Goal: Information Seeking & Learning: Learn about a topic

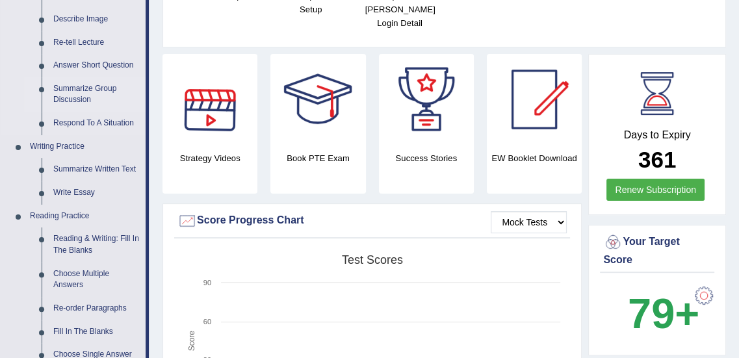
scroll to position [206, 0]
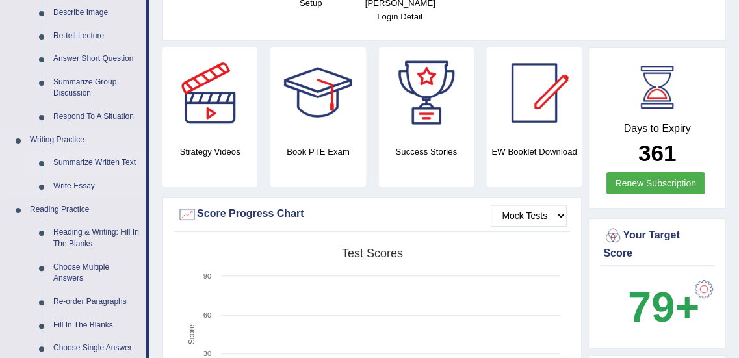
click at [83, 155] on link "Summarize Written Text" at bounding box center [96, 162] width 98 height 23
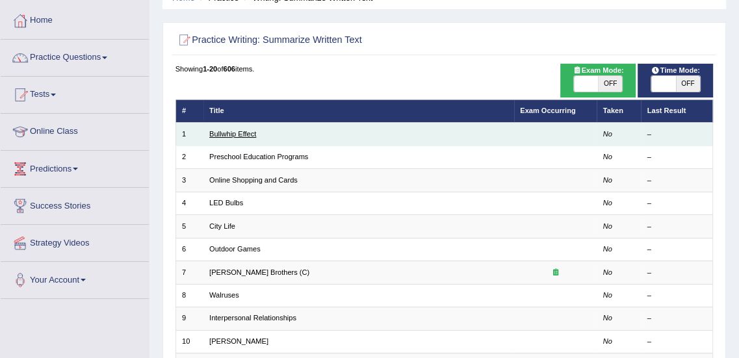
click at [244, 132] on link "Bullwhip Effect" at bounding box center [232, 134] width 47 height 8
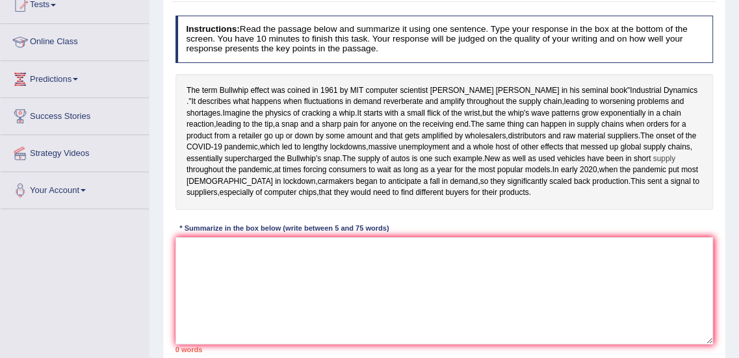
scroll to position [152, 0]
click at [367, 311] on textarea at bounding box center [445, 290] width 538 height 107
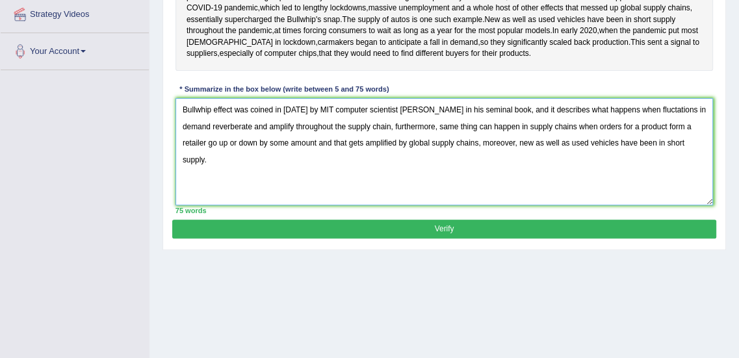
scroll to position [290, 0]
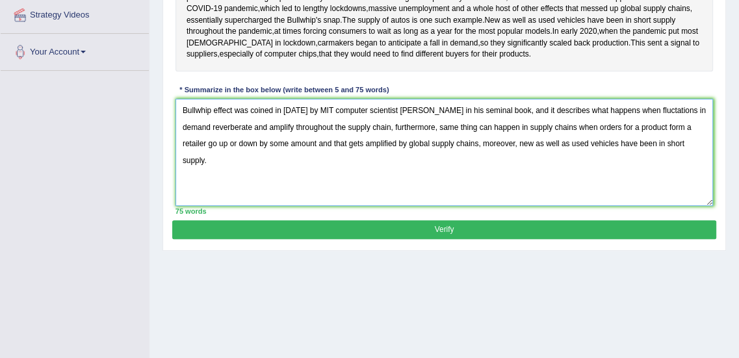
click at [414, 206] on textarea "Bullwhip effect was coined in [DATE] by MIT computer scientist [PERSON_NAME] in…" at bounding box center [445, 152] width 538 height 107
click at [406, 206] on textarea "Bullwhip effect was coined in [DATE] by MIT computer scientist [PERSON_NAME] in…" at bounding box center [445, 152] width 538 height 107
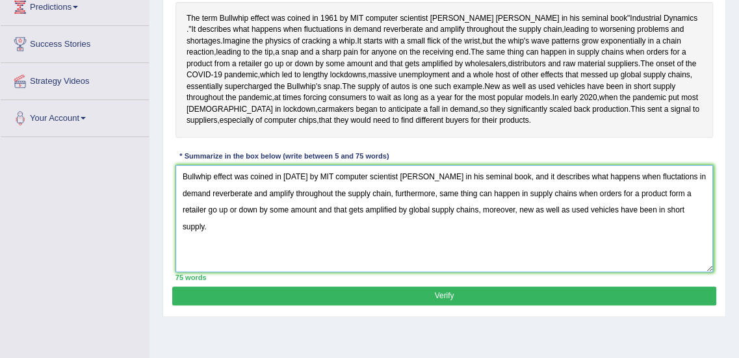
scroll to position [224, 0]
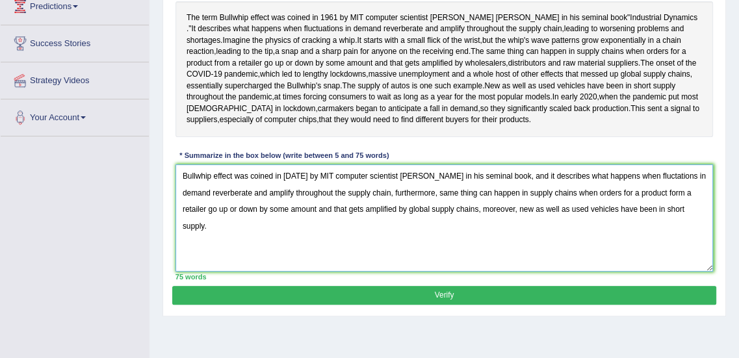
click at [573, 234] on textarea "Bullwhip effect was coined in 1961 by MIT computer scientist Jay Forrester in h…" at bounding box center [445, 217] width 538 height 107
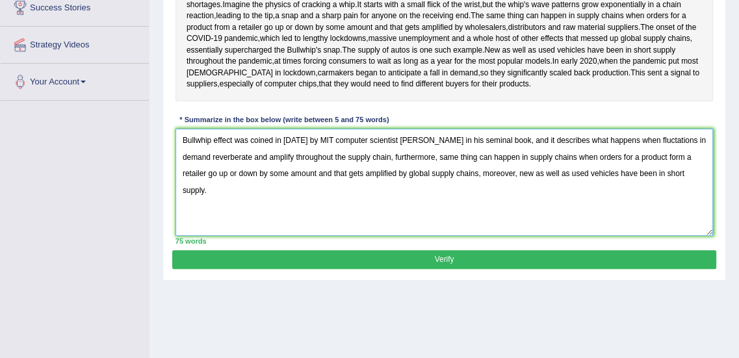
scroll to position [261, 0]
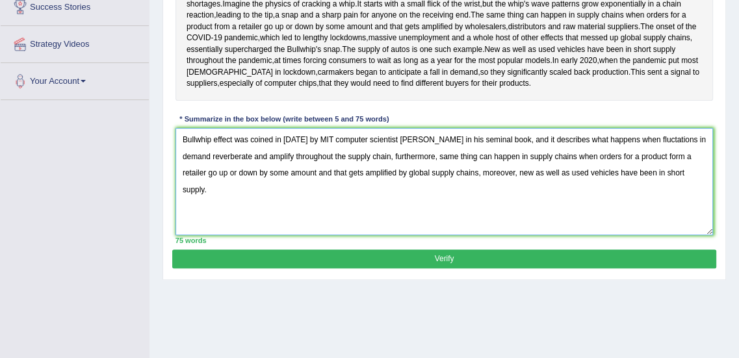
type textarea "Bullwhip effect was coined in 1961 by MIT computer scientist Jay Forrester in h…"
click at [435, 269] on button "Verify" at bounding box center [444, 259] width 544 height 19
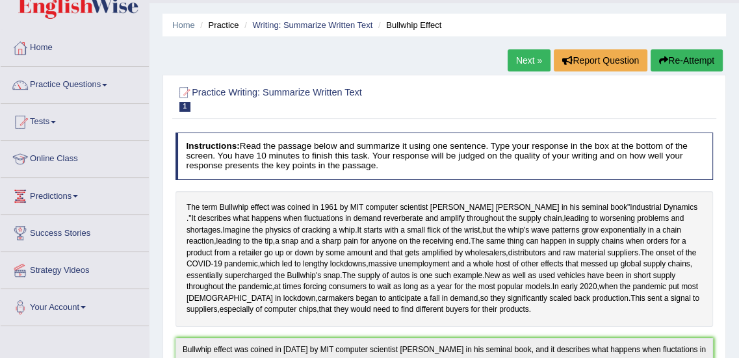
scroll to position [33, 0]
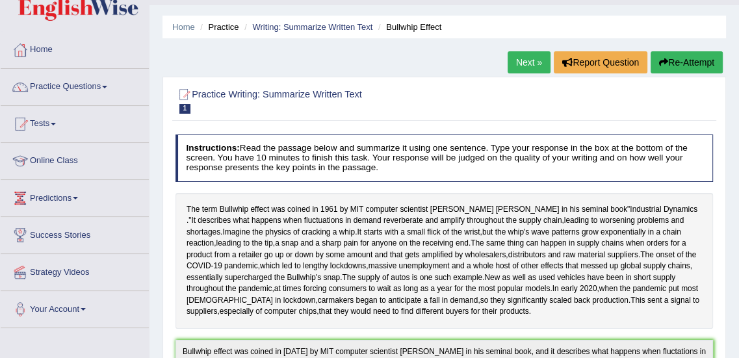
click at [676, 64] on button "Re-Attempt" at bounding box center [687, 62] width 72 height 22
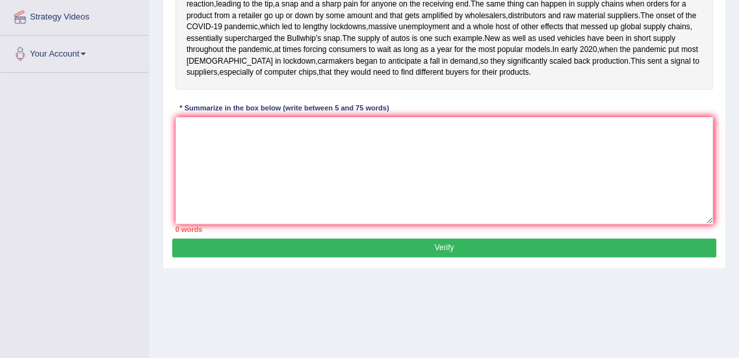
scroll to position [289, 0]
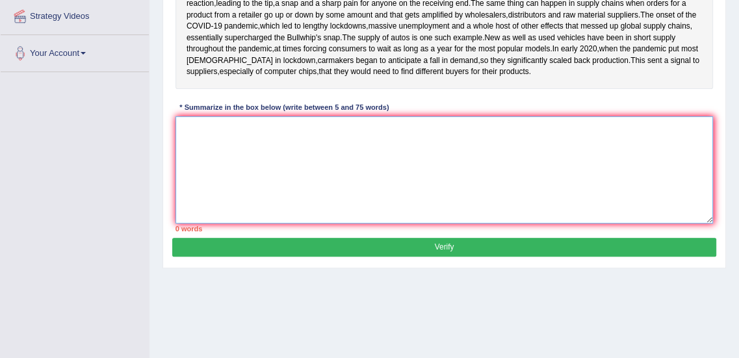
click at [347, 204] on textarea at bounding box center [445, 169] width 538 height 107
paste textarea "Bullwhip effect was coined in 1961 by MIT computer scientist Jay Forrester in h…"
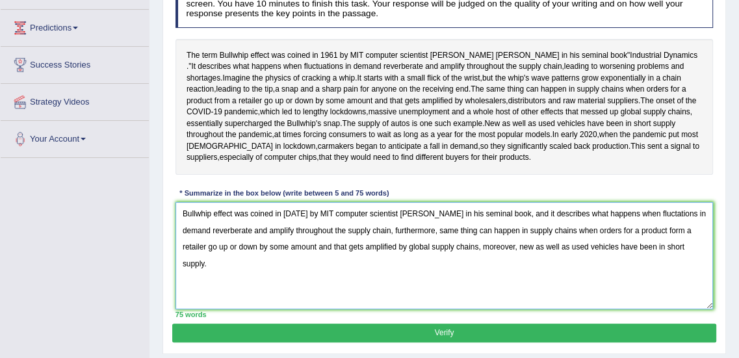
scroll to position [207, 0]
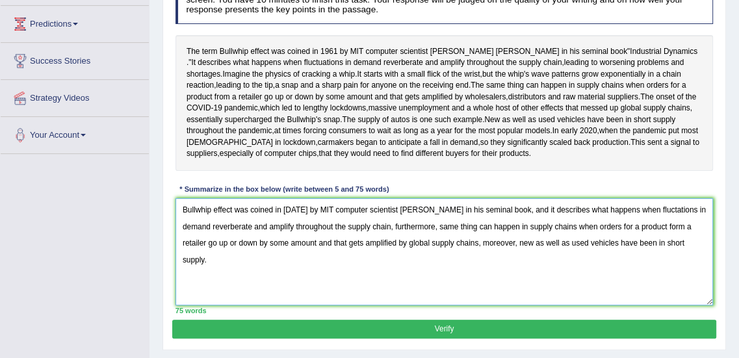
click at [653, 269] on textarea "Bullwhip effect was coined in 1961 by MIT computer scientist Jay Forrester in h…" at bounding box center [445, 251] width 538 height 107
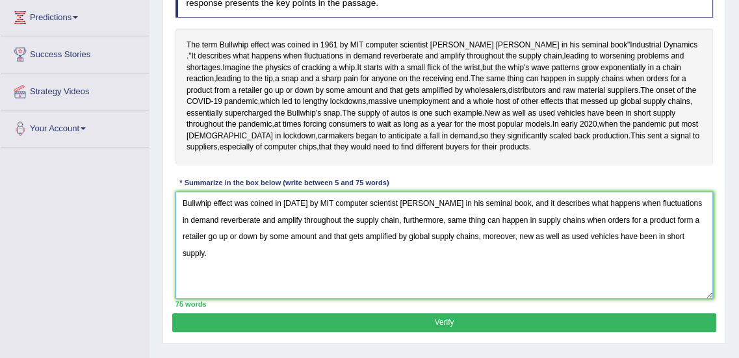
click at [677, 278] on textarea "Bullwhip effect was coined in 1961 by MIT computer scientist Jay Forrester in h…" at bounding box center [445, 245] width 538 height 107
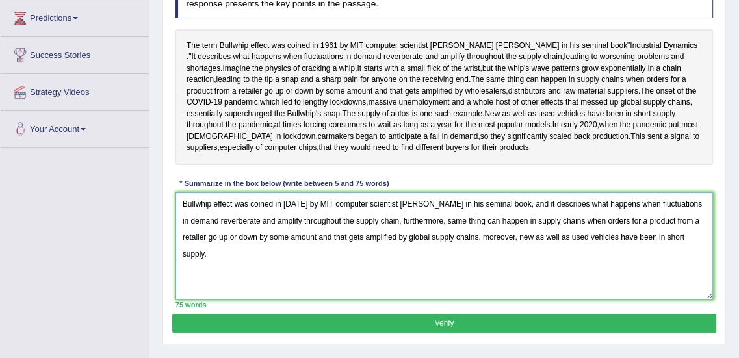
scroll to position [212, 0]
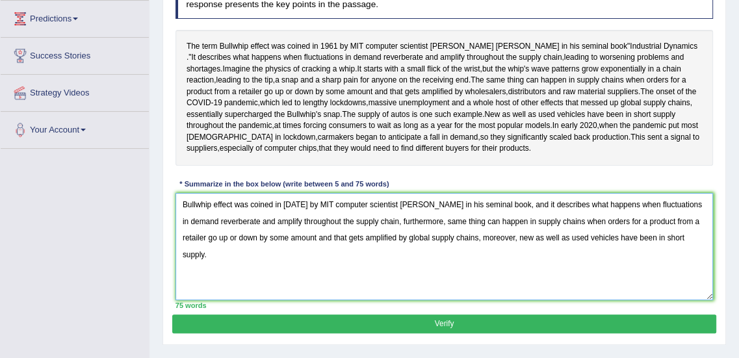
click at [287, 263] on textarea "Bullwhip effect was coined in 1961 by MIT computer scientist Jay Forrester in h…" at bounding box center [445, 246] width 538 height 107
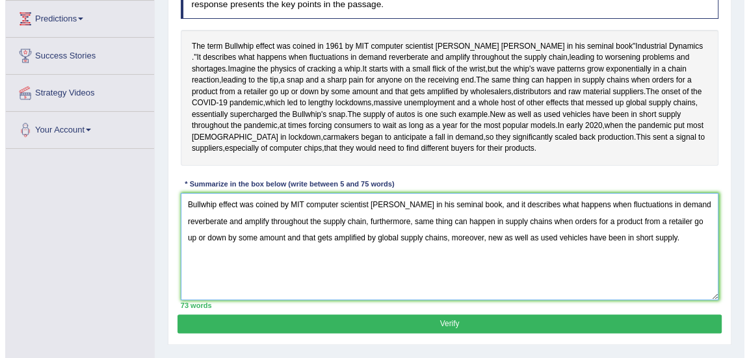
scroll to position [291, 0]
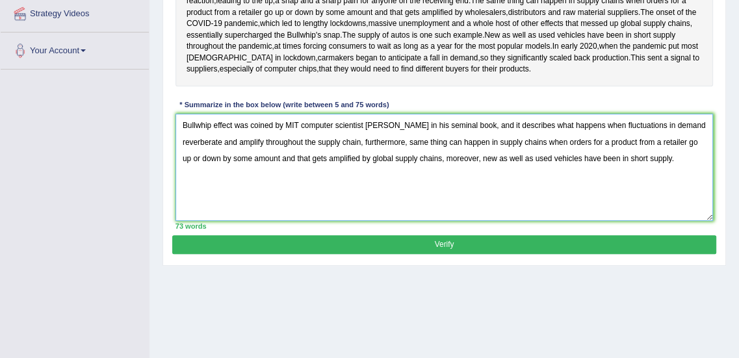
type textarea "Bullwhip effect was coined by MIT computer scientist Jay Forrester in his semin…"
click at [432, 254] on button "Verify" at bounding box center [444, 244] width 544 height 19
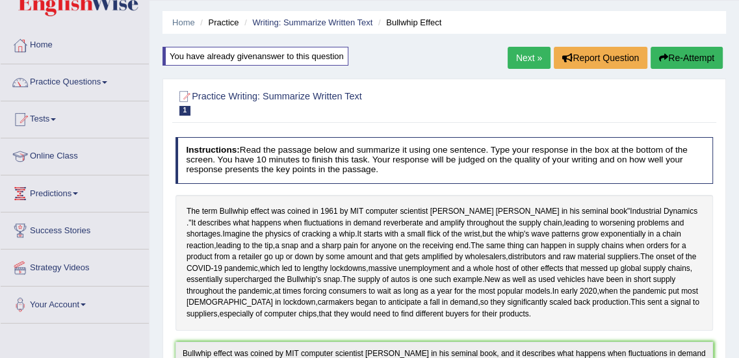
scroll to position [0, 0]
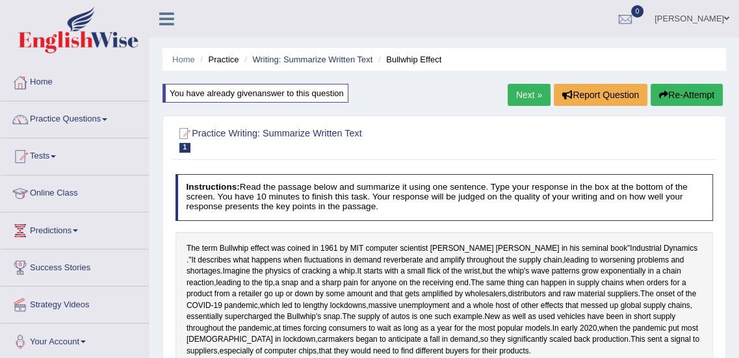
click at [520, 94] on link "Next »" at bounding box center [529, 95] width 43 height 22
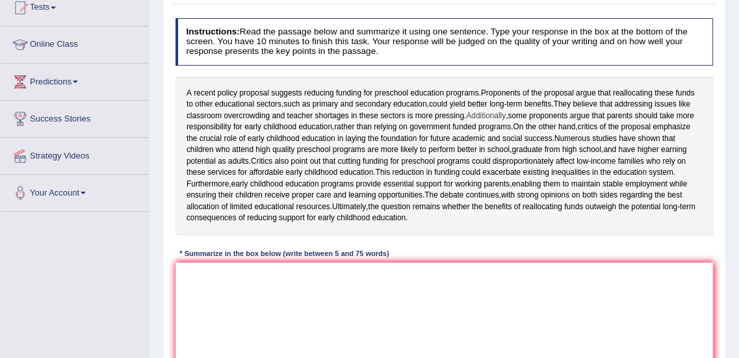
scroll to position [150, 0]
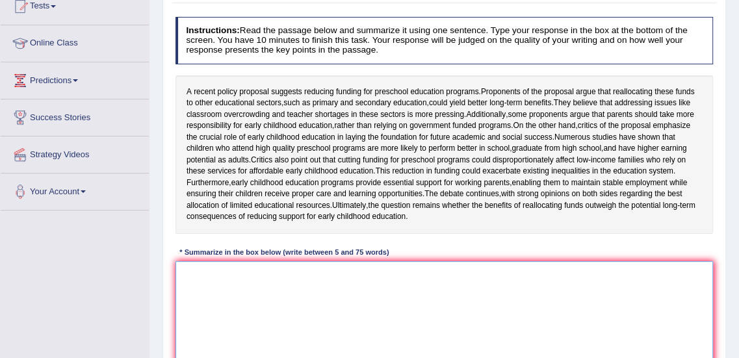
click at [422, 309] on textarea at bounding box center [445, 314] width 538 height 107
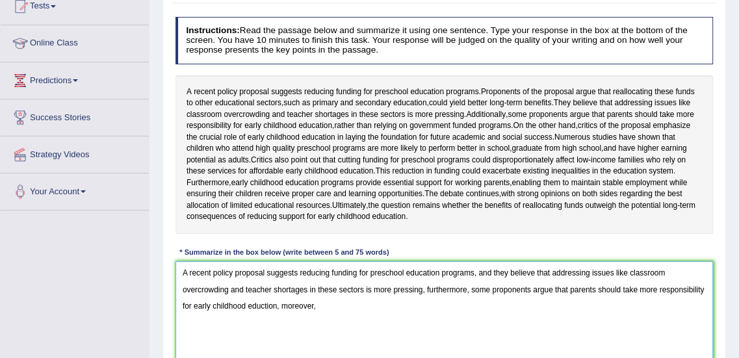
scroll to position [215, 0]
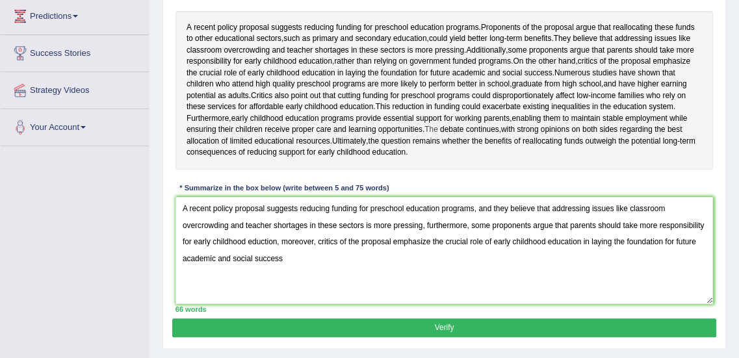
drag, startPoint x: 233, startPoint y: 151, endPoint x: 430, endPoint y: 165, distance: 197.5
click at [430, 165] on div "A recent policy proposal suggests reducing funding for preschool education prog…" at bounding box center [445, 90] width 538 height 159
drag, startPoint x: 430, startPoint y: 165, endPoint x: 458, endPoint y: 183, distance: 33.4
click at [458, 170] on div "A recent policy proposal suggests reducing funding for preschool education prog…" at bounding box center [445, 90] width 538 height 159
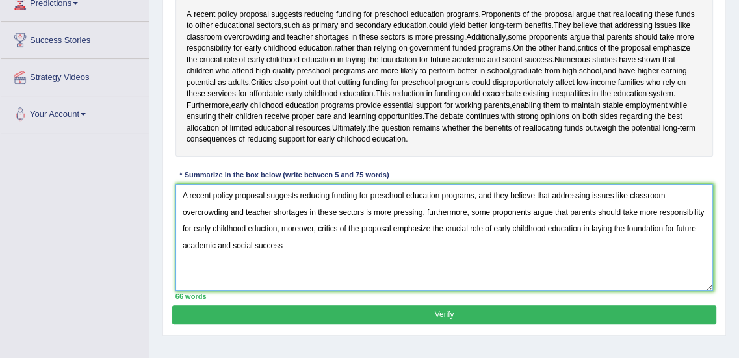
click at [317, 263] on textarea "A recent policy proposal suggests reducing funding for preschool education prog…" at bounding box center [445, 237] width 538 height 107
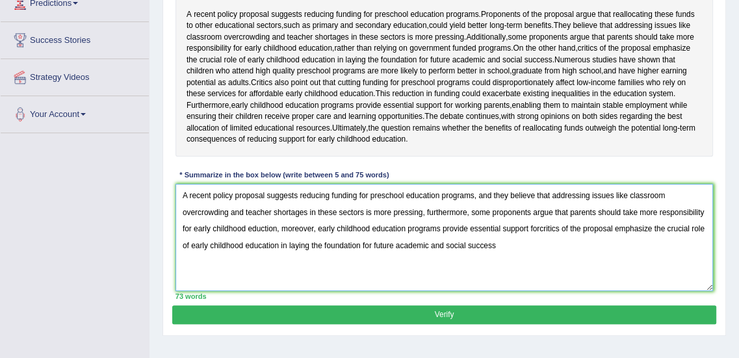
click at [318, 263] on textarea "A recent policy proposal suggests reducing funding for preschool education prog…" at bounding box center [445, 237] width 538 height 107
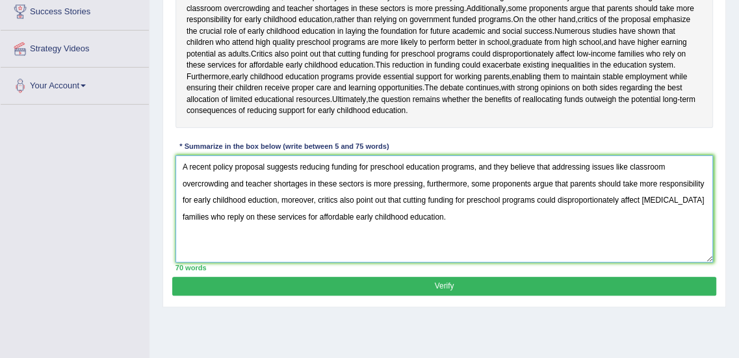
scroll to position [259, 0]
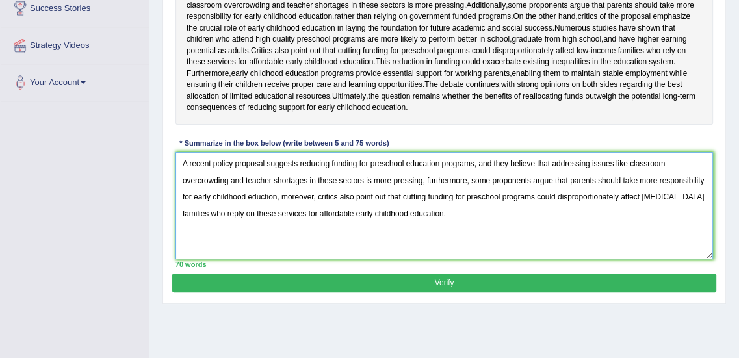
type textarea "A recent policy proposal suggests reducing funding for preschool education prog…"
click at [436, 293] on button "Verify" at bounding box center [444, 283] width 544 height 19
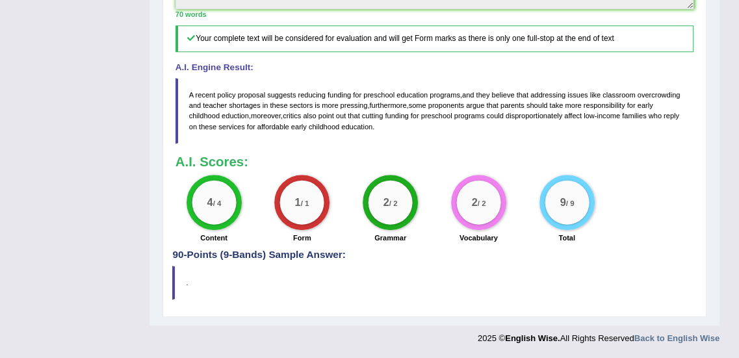
scroll to position [0, 0]
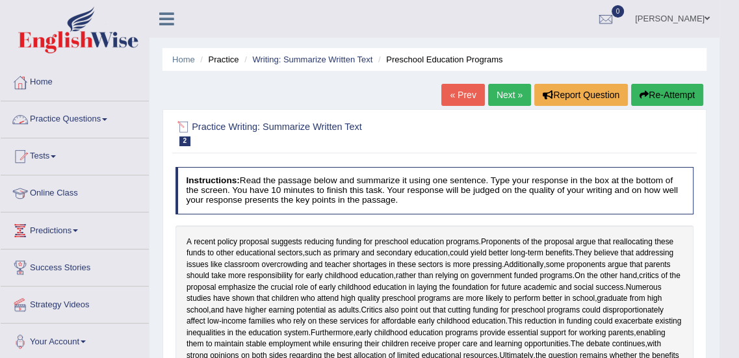
click at [94, 118] on link "Practice Questions" at bounding box center [75, 117] width 148 height 33
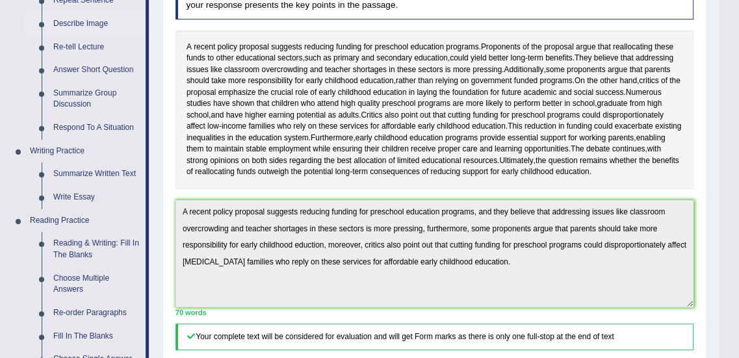
scroll to position [196, 0]
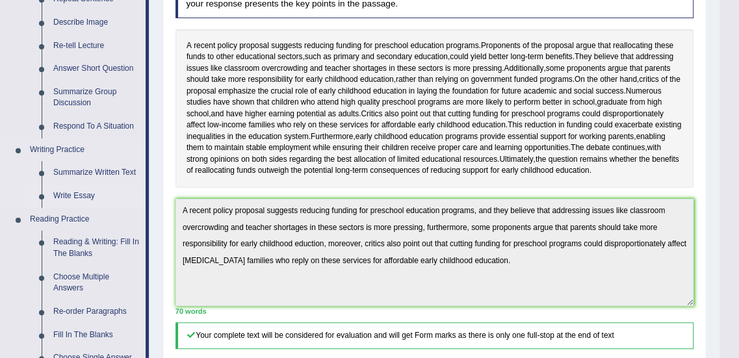
click at [74, 189] on link "Write Essay" at bounding box center [96, 196] width 98 height 23
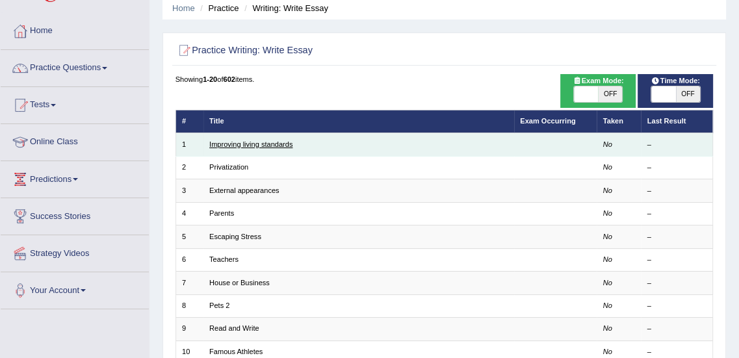
click at [273, 142] on link "Improving living standards" at bounding box center [250, 144] width 83 height 8
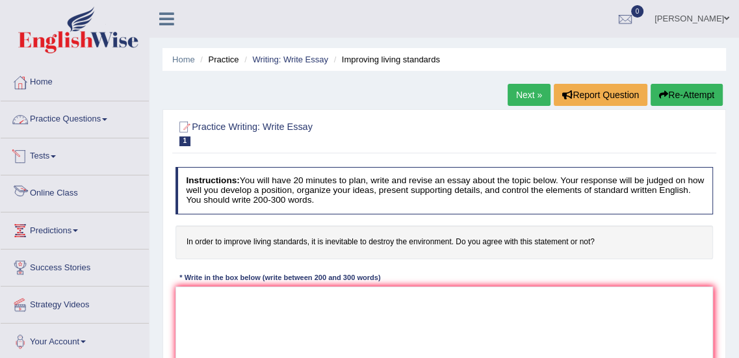
click at [101, 114] on link "Practice Questions" at bounding box center [75, 117] width 148 height 33
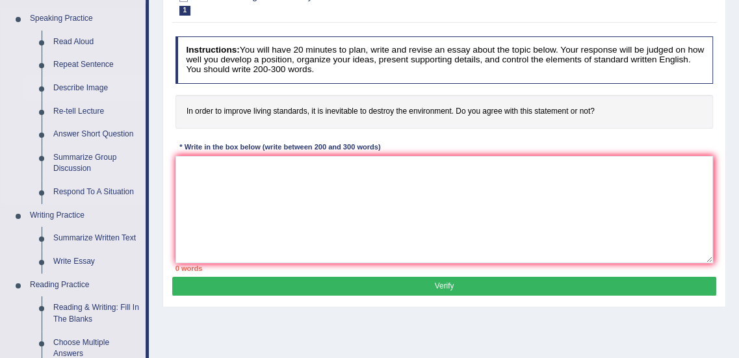
scroll to position [147, 0]
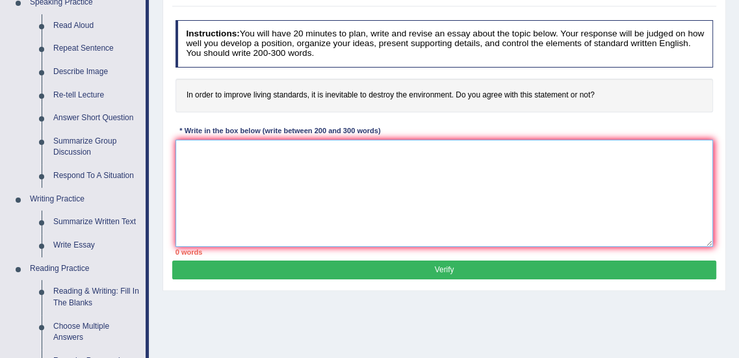
click at [497, 207] on textarea at bounding box center [445, 193] width 538 height 107
paste textarea "The increasing influence of (essay topic) on our lives has ignited numerous dis…"
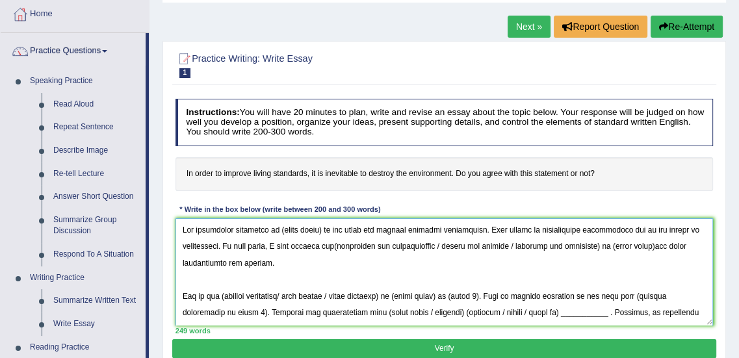
scroll to position [95, 0]
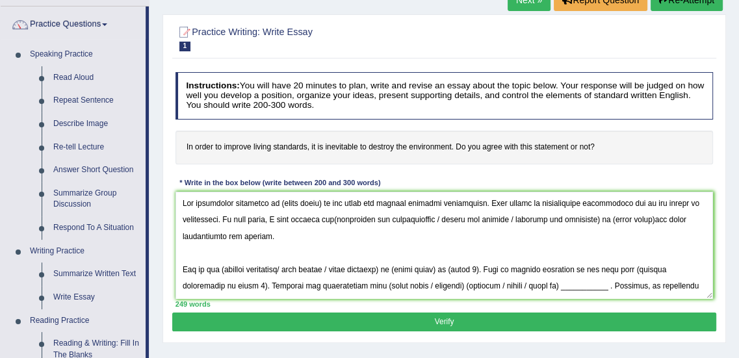
click at [344, 150] on h4 "In order to improve living standards, it is inevitable to destroy the environme…" at bounding box center [445, 148] width 538 height 34
click at [333, 148] on h4 "In order to improve living standards, it is inevitable to destroy the environme…" at bounding box center [445, 148] width 538 height 34
drag, startPoint x: 325, startPoint y: 148, endPoint x: 359, endPoint y: 146, distance: 33.8
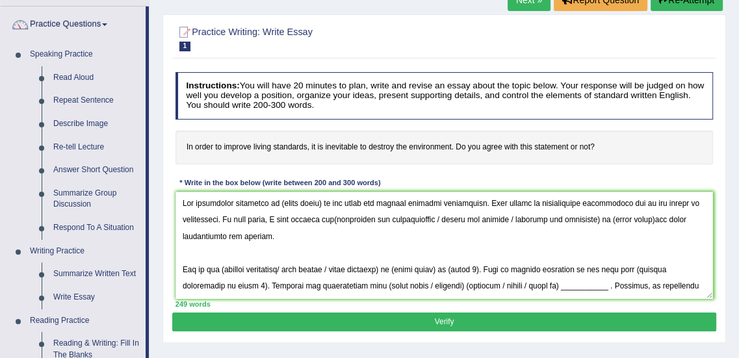
click at [359, 146] on h4 "In order to improve living standards, it is inevitable to destroy the environme…" at bounding box center [445, 148] width 538 height 34
drag, startPoint x: 276, startPoint y: 203, endPoint x: 321, endPoint y: 206, distance: 45.0
click at [321, 206] on textarea at bounding box center [445, 245] width 538 height 107
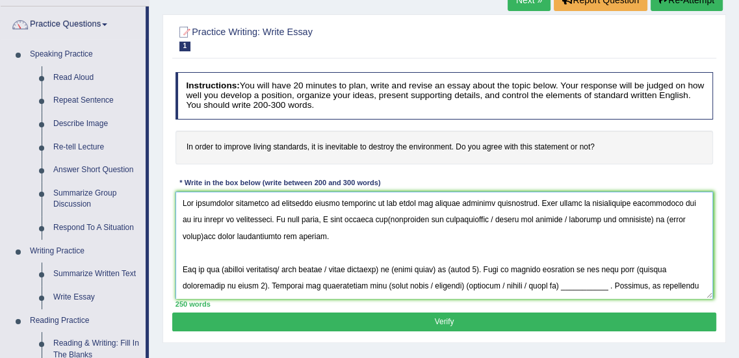
click at [408, 203] on textarea at bounding box center [445, 245] width 538 height 107
click at [533, 215] on textarea at bounding box center [445, 245] width 538 height 107
click at [367, 224] on textarea at bounding box center [445, 245] width 538 height 107
drag, startPoint x: 472, startPoint y: 220, endPoint x: 633, endPoint y: 219, distance: 160.6
click at [633, 219] on textarea at bounding box center [445, 245] width 538 height 107
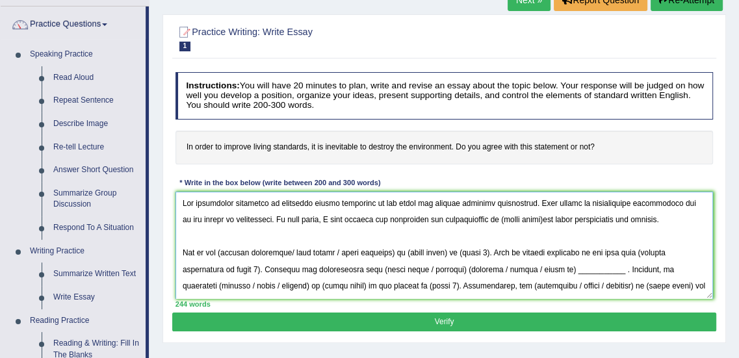
drag, startPoint x: 485, startPoint y: 220, endPoint x: 528, endPoint y: 221, distance: 42.9
click at [528, 221] on textarea at bounding box center [445, 245] width 538 height 107
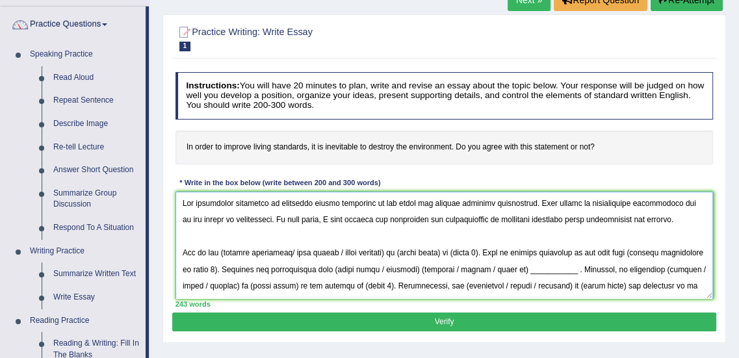
click at [520, 223] on textarea at bounding box center [445, 245] width 538 height 107
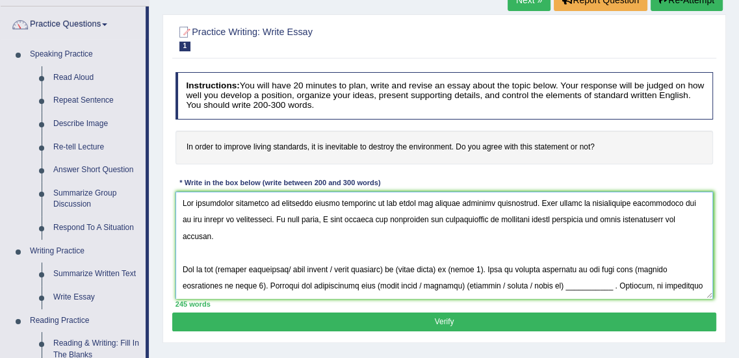
click at [697, 248] on textarea at bounding box center [445, 245] width 538 height 107
click at [716, 230] on div "Practice Writing: Write Essay 1 Improving living standards Instructions: You wi…" at bounding box center [445, 178] width 564 height 329
click at [577, 230] on textarea at bounding box center [445, 245] width 538 height 107
click at [508, 222] on textarea at bounding box center [445, 245] width 538 height 107
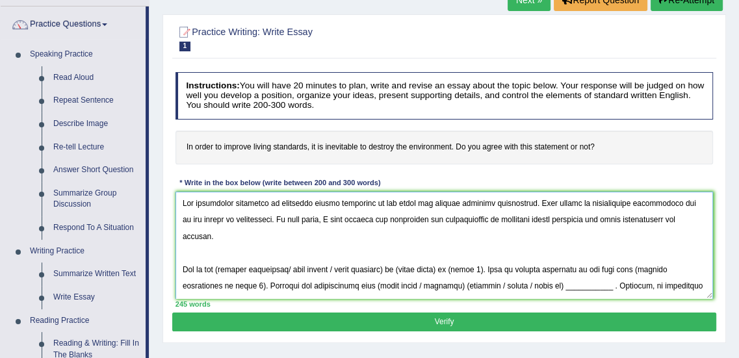
click at [508, 222] on textarea at bounding box center [445, 245] width 538 height 107
click at [575, 218] on textarea at bounding box center [445, 245] width 538 height 107
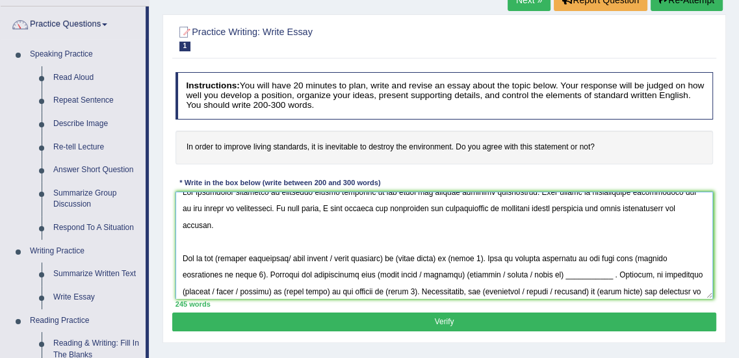
scroll to position [0, 0]
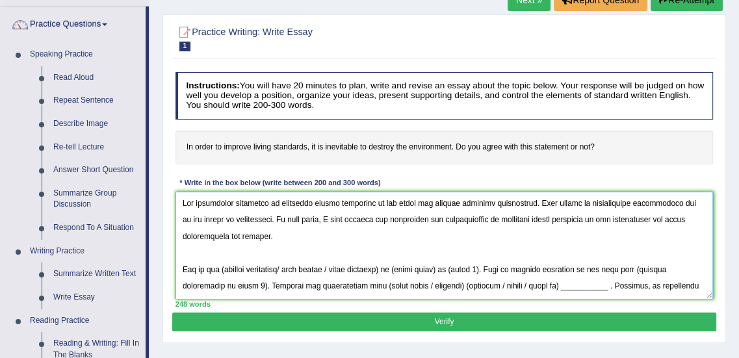
click at [519, 222] on textarea at bounding box center [445, 245] width 538 height 107
click at [476, 222] on textarea at bounding box center [445, 245] width 538 height 107
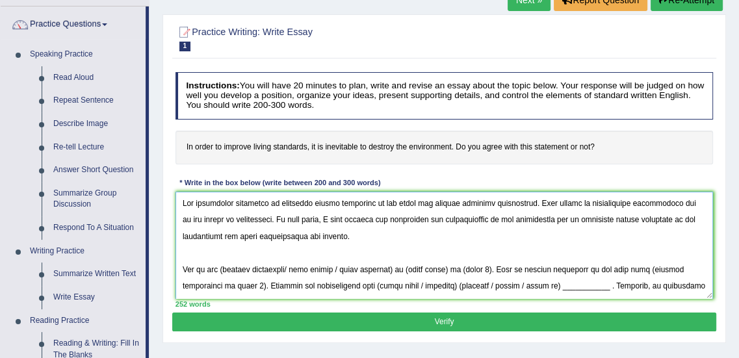
click at [210, 237] on textarea at bounding box center [445, 245] width 538 height 107
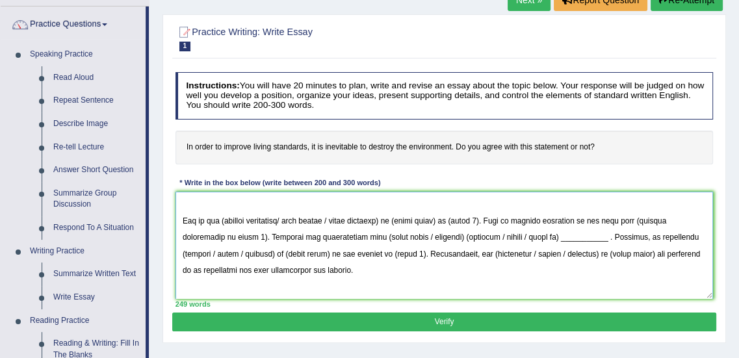
scroll to position [58, 0]
click at [225, 220] on textarea at bounding box center [445, 245] width 538 height 107
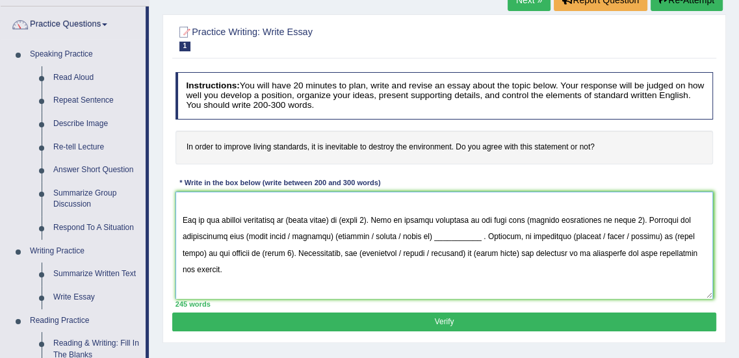
drag, startPoint x: 300, startPoint y: 220, endPoint x: 343, endPoint y: 222, distance: 43.6
click at [343, 222] on textarea at bounding box center [445, 245] width 538 height 107
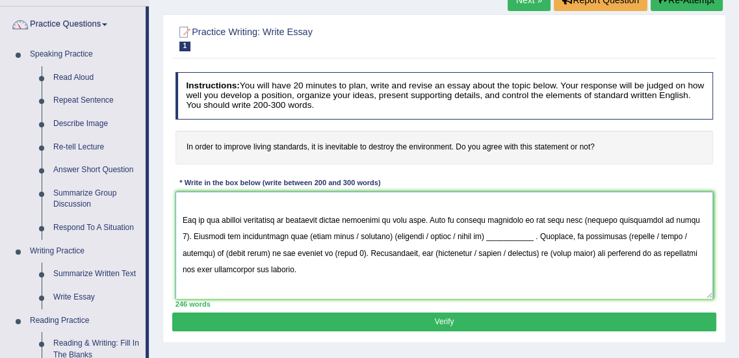
click at [390, 222] on textarea at bounding box center [445, 245] width 538 height 107
click at [208, 235] on textarea at bounding box center [445, 245] width 538 height 107
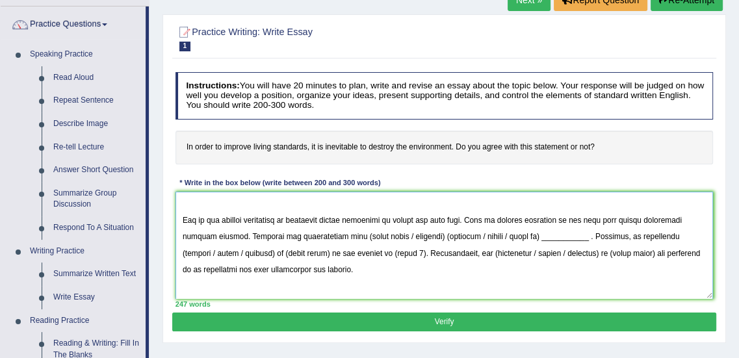
click at [605, 218] on textarea at bounding box center [445, 245] width 538 height 107
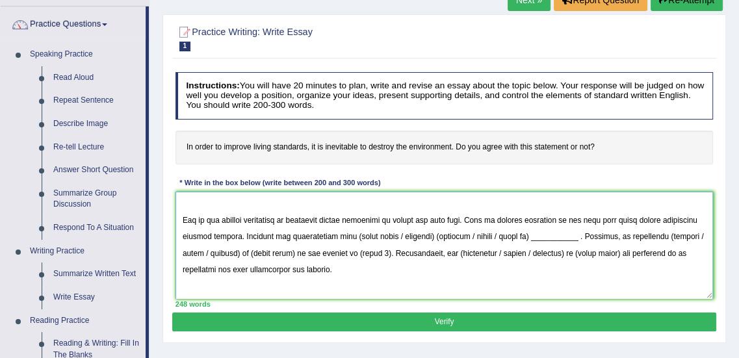
click at [201, 236] on textarea at bounding box center [445, 245] width 538 height 107
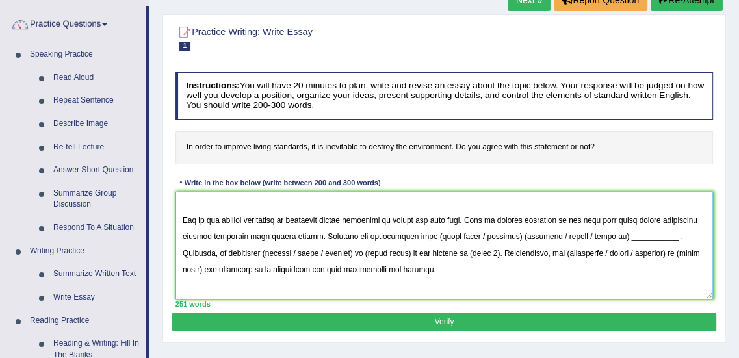
click at [695, 221] on textarea at bounding box center [445, 245] width 538 height 107
drag, startPoint x: 423, startPoint y: 237, endPoint x: 506, endPoint y: 237, distance: 83.2
click at [506, 237] on textarea at bounding box center [445, 245] width 538 height 107
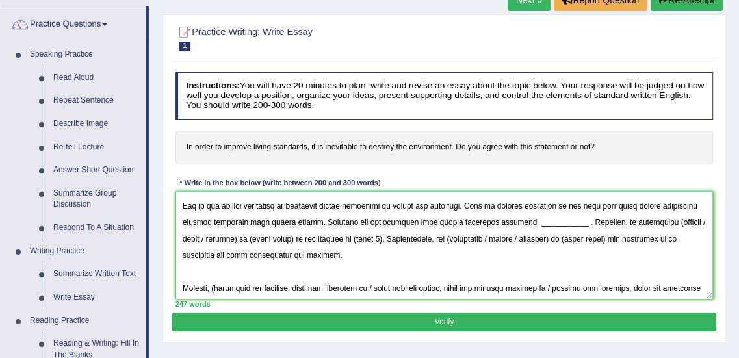
scroll to position [57, 0]
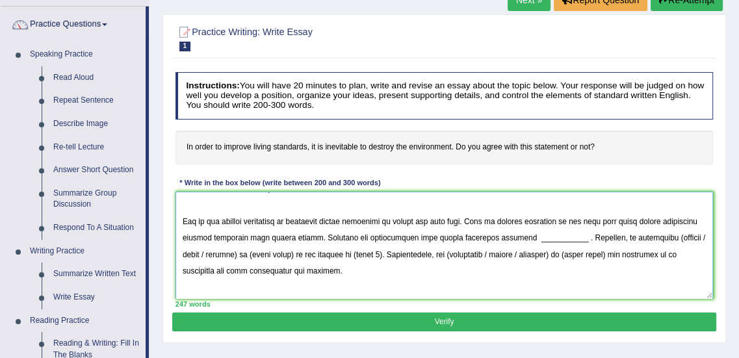
click at [564, 239] on textarea at bounding box center [445, 245] width 538 height 107
drag, startPoint x: 631, startPoint y: 237, endPoint x: 677, endPoint y: 240, distance: 46.2
click at [677, 240] on textarea at bounding box center [445, 245] width 538 height 107
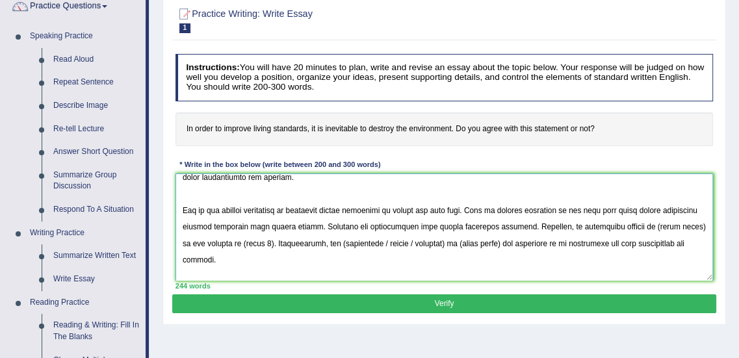
scroll to position [123, 0]
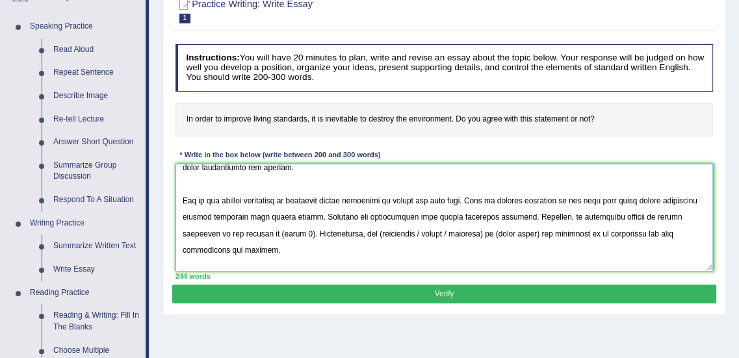
drag, startPoint x: 250, startPoint y: 233, endPoint x: 222, endPoint y: 232, distance: 28.0
click at [222, 232] on textarea at bounding box center [445, 217] width 538 height 107
click at [603, 217] on textarea at bounding box center [445, 217] width 538 height 107
click at [598, 216] on textarea at bounding box center [445, 217] width 538 height 107
drag, startPoint x: 622, startPoint y: 218, endPoint x: 686, endPoint y: 217, distance: 63.7
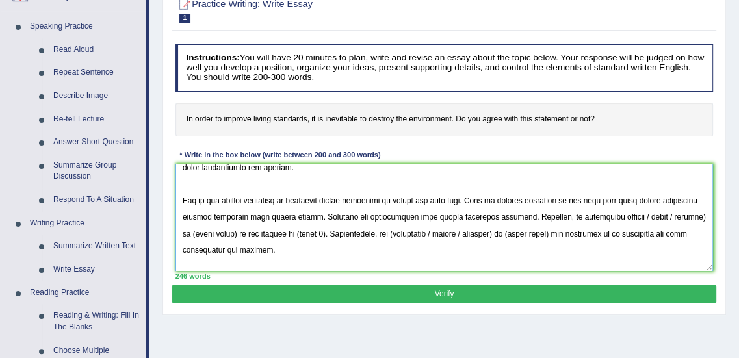
click at [686, 217] on textarea at bounding box center [445, 217] width 538 height 107
click at [632, 218] on textarea at bounding box center [445, 217] width 538 height 107
click at [250, 232] on textarea at bounding box center [445, 217] width 538 height 107
click at [684, 218] on textarea at bounding box center [445, 217] width 538 height 107
drag, startPoint x: 222, startPoint y: 235, endPoint x: 246, endPoint y: 231, distance: 24.9
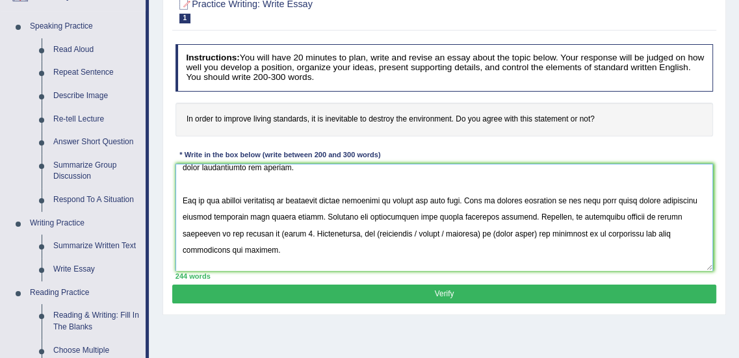
click at [246, 231] on textarea at bounding box center [445, 217] width 538 height 107
click at [308, 238] on textarea at bounding box center [445, 217] width 538 height 107
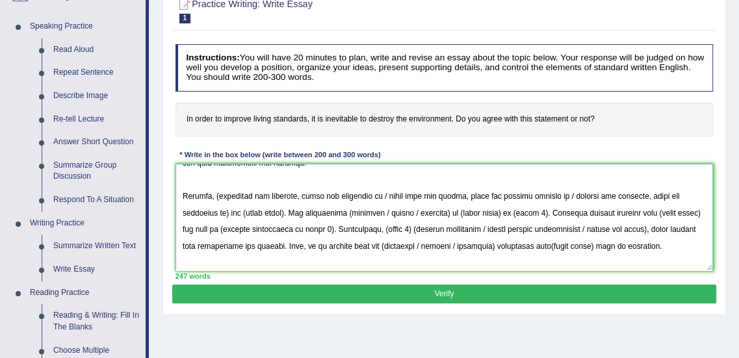
scroll to position [103, 0]
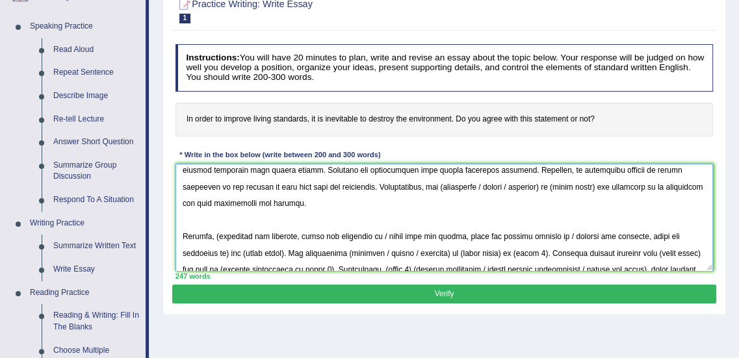
click at [399, 187] on textarea at bounding box center [445, 217] width 538 height 107
drag, startPoint x: 436, startPoint y: 189, endPoint x: 508, endPoint y: 188, distance: 72.2
click at [508, 188] on textarea at bounding box center [445, 217] width 538 height 107
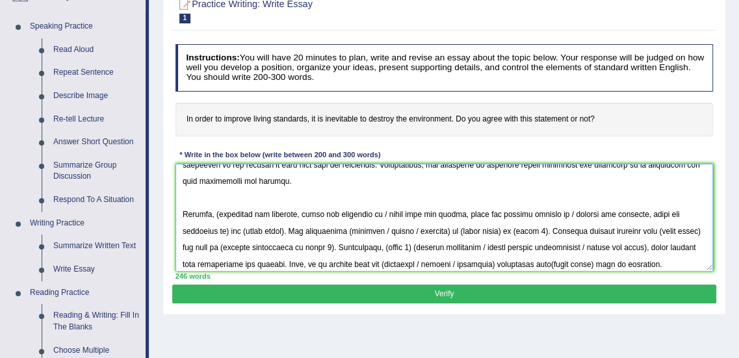
scroll to position [142, 0]
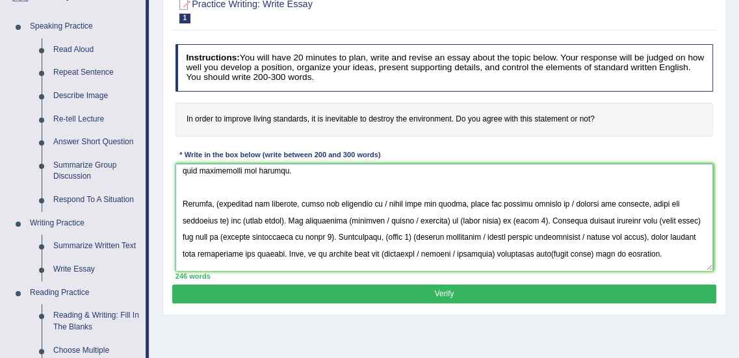
click at [217, 206] on textarea at bounding box center [445, 217] width 538 height 107
drag, startPoint x: 376, startPoint y: 204, endPoint x: 557, endPoint y: 202, distance: 180.8
click at [557, 202] on textarea at bounding box center [445, 217] width 538 height 107
click at [629, 202] on textarea at bounding box center [445, 217] width 538 height 107
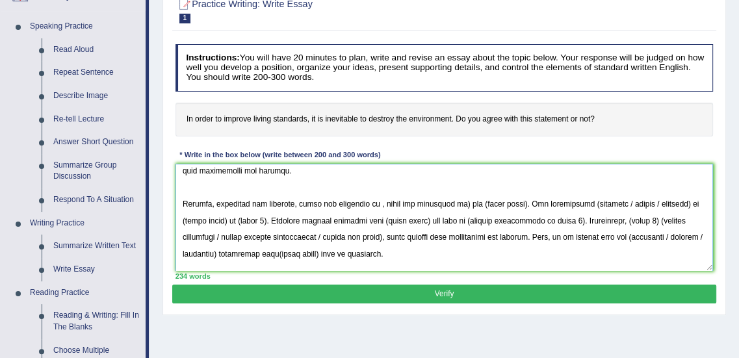
click at [458, 204] on textarea at bounding box center [445, 217] width 538 height 107
click at [375, 207] on textarea at bounding box center [445, 217] width 538 height 107
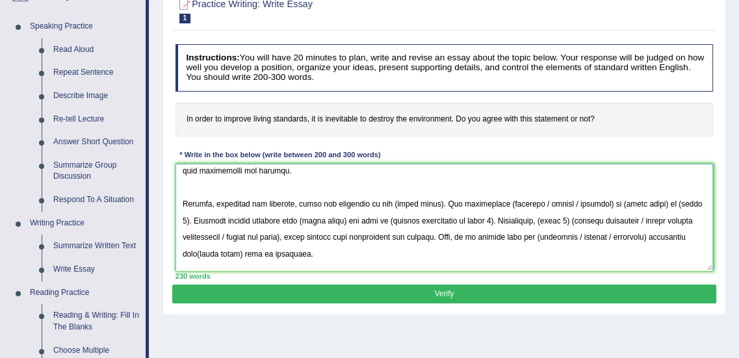
drag, startPoint x: 391, startPoint y: 205, endPoint x: 432, endPoint y: 206, distance: 41.0
click at [432, 206] on textarea at bounding box center [445, 217] width 538 height 107
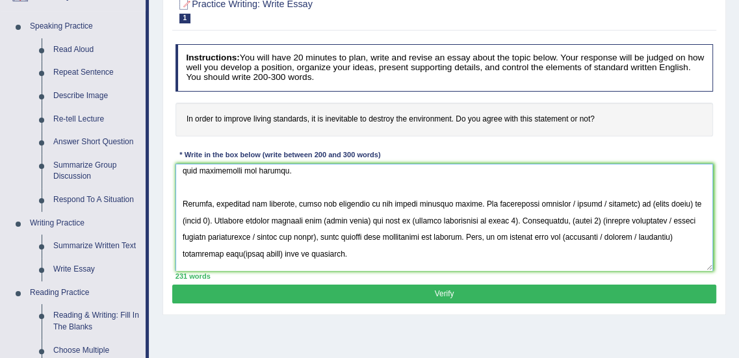
drag, startPoint x: 560, startPoint y: 206, endPoint x: 621, endPoint y: 205, distance: 60.5
click at [621, 205] on textarea at bounding box center [445, 217] width 538 height 107
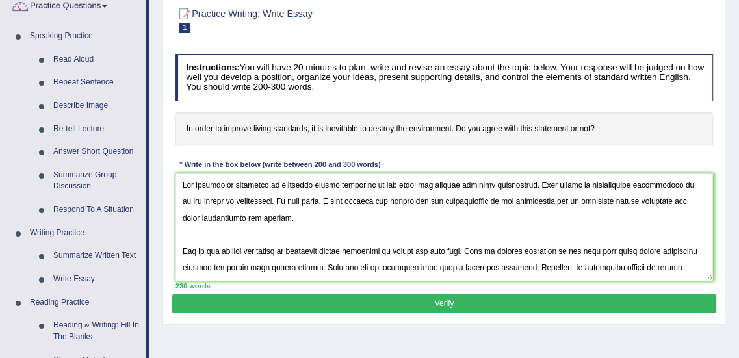
scroll to position [114, 0]
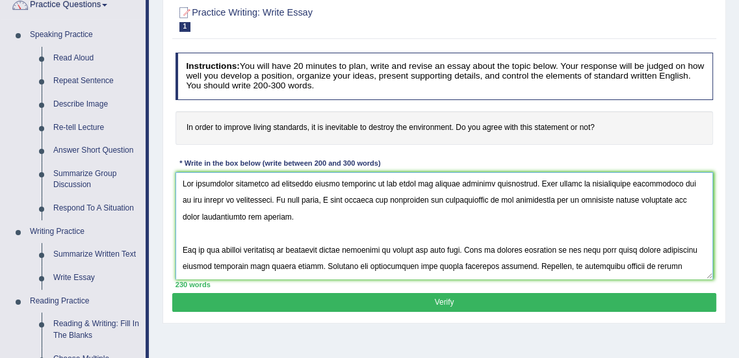
click at [508, 238] on textarea at bounding box center [445, 225] width 538 height 107
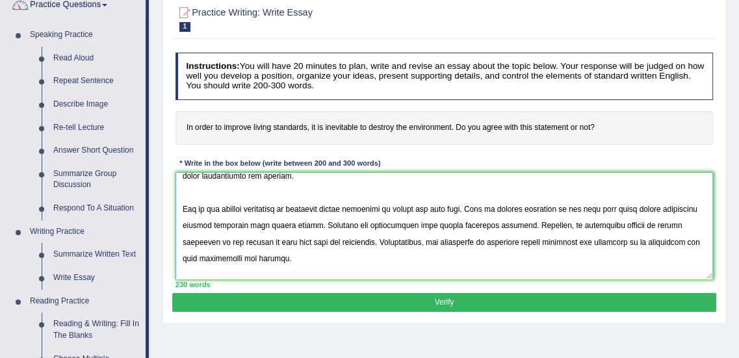
scroll to position [52, 0]
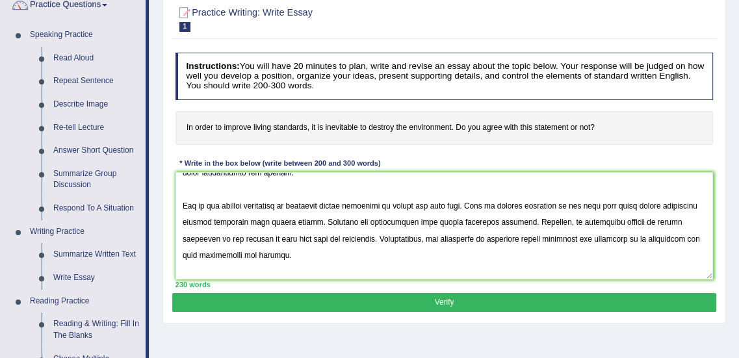
click at [462, 280] on div "230 words" at bounding box center [445, 285] width 538 height 10
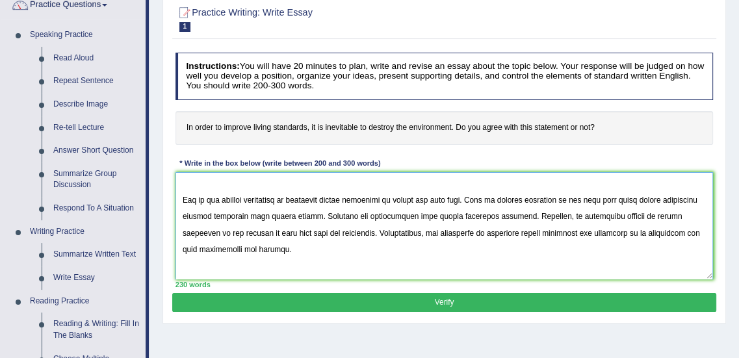
click at [672, 200] on textarea at bounding box center [445, 225] width 538 height 107
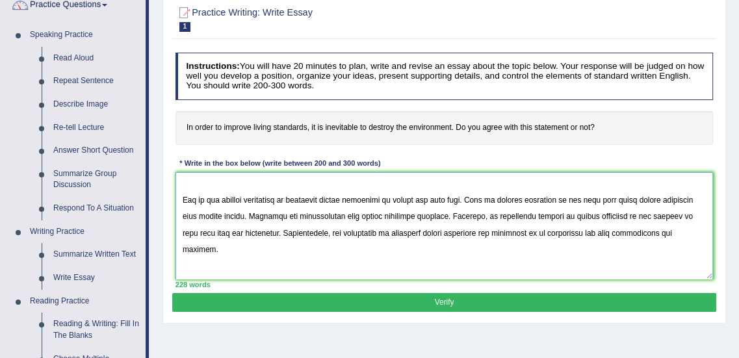
click at [684, 205] on textarea at bounding box center [445, 225] width 538 height 107
click at [194, 215] on textarea at bounding box center [445, 225] width 538 height 107
click at [446, 215] on textarea at bounding box center [445, 225] width 538 height 107
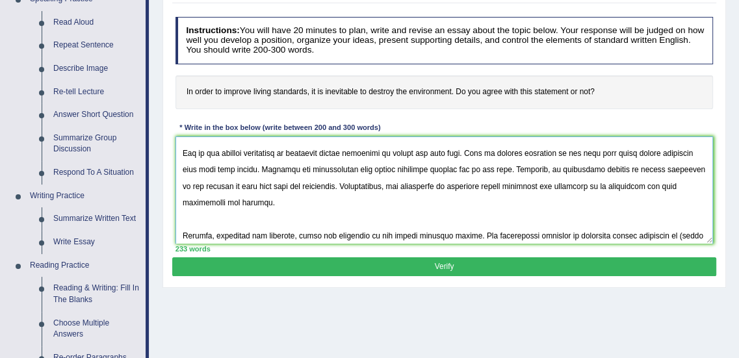
scroll to position [84, 0]
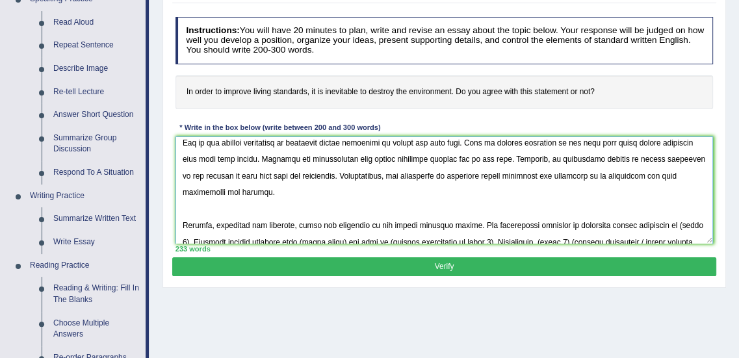
click at [206, 212] on textarea at bounding box center [445, 190] width 538 height 107
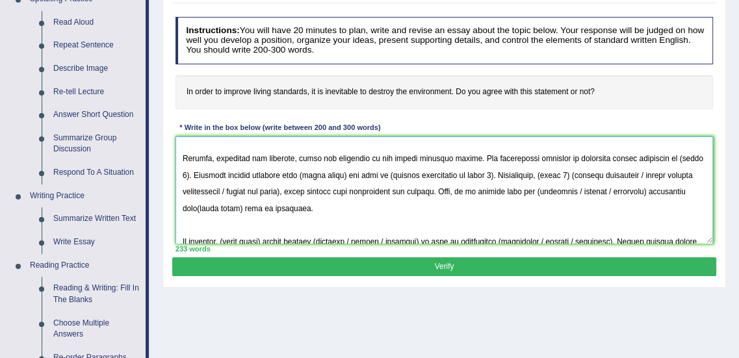
scroll to position [162, 0]
click at [420, 196] on textarea at bounding box center [445, 190] width 538 height 107
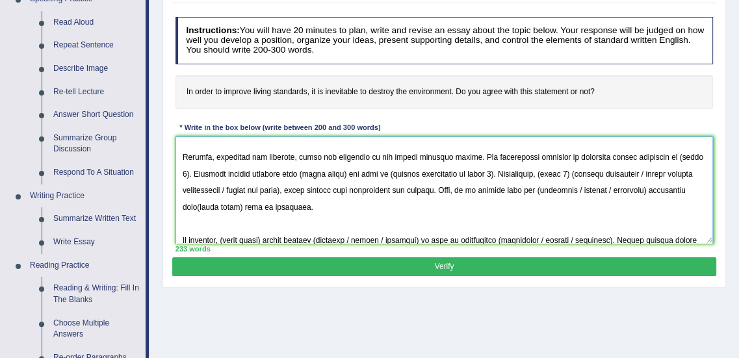
scroll to position [150, 0]
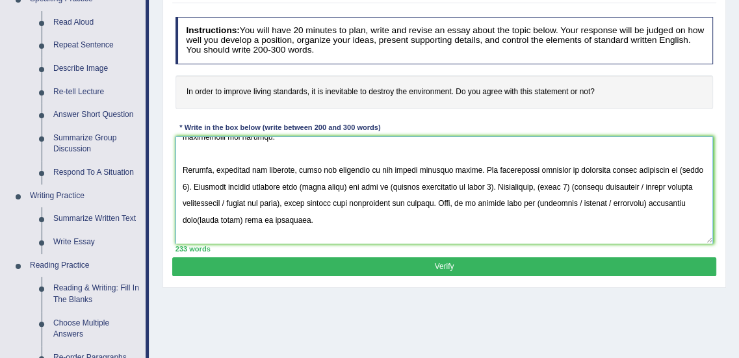
drag, startPoint x: 667, startPoint y: 168, endPoint x: 189, endPoint y: 187, distance: 478.9
click at [189, 187] on textarea at bounding box center [445, 190] width 538 height 107
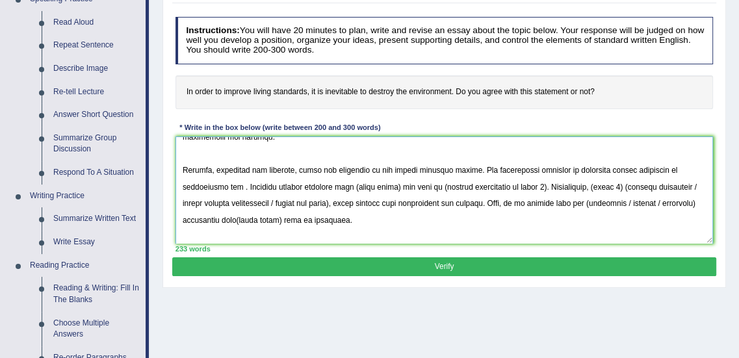
click at [189, 187] on textarea at bounding box center [445, 190] width 538 height 107
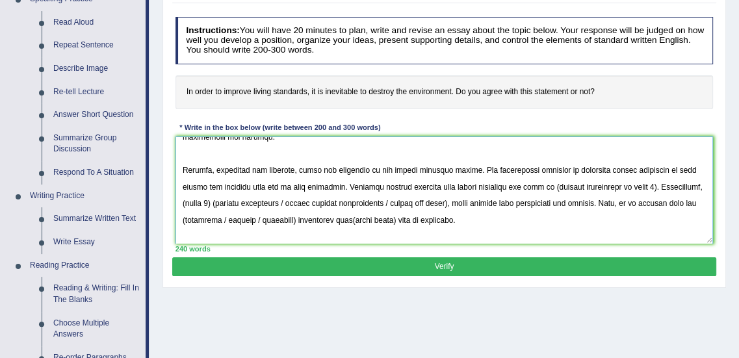
drag, startPoint x: 552, startPoint y: 187, endPoint x: 653, endPoint y: 189, distance: 100.8
click at [653, 189] on textarea at bounding box center [445, 190] width 538 height 107
click at [570, 187] on textarea at bounding box center [445, 190] width 538 height 107
click at [611, 200] on textarea at bounding box center [445, 190] width 538 height 107
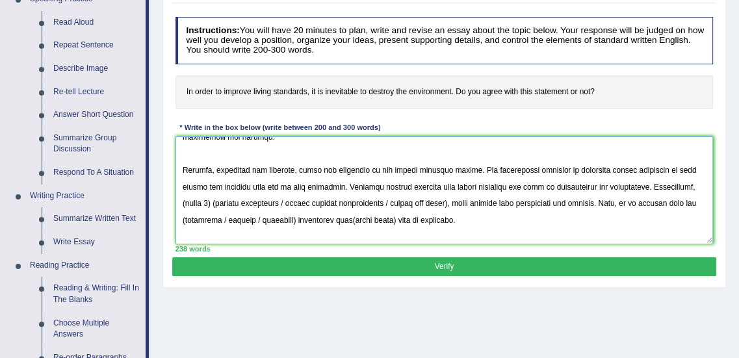
click at [593, 186] on textarea at bounding box center [445, 190] width 538 height 107
drag, startPoint x: 230, startPoint y: 204, endPoint x: 257, endPoint y: 204, distance: 28.0
click at [257, 204] on textarea at bounding box center [445, 190] width 538 height 107
click at [464, 204] on textarea at bounding box center [445, 190] width 538 height 107
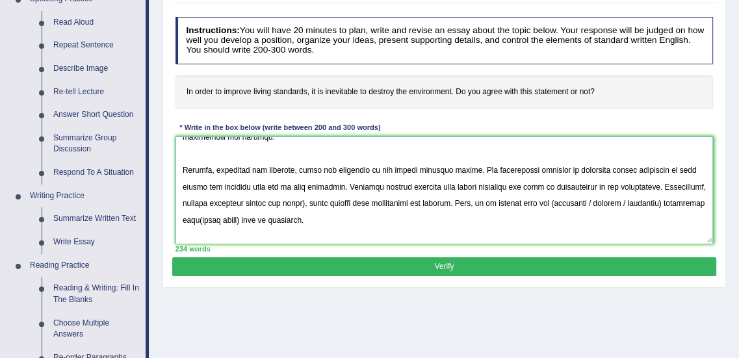
click at [347, 202] on textarea at bounding box center [445, 190] width 538 height 107
drag, startPoint x: 587, startPoint y: 204, endPoint x: 595, endPoint y: 204, distance: 7.8
click at [595, 204] on textarea at bounding box center [445, 190] width 538 height 107
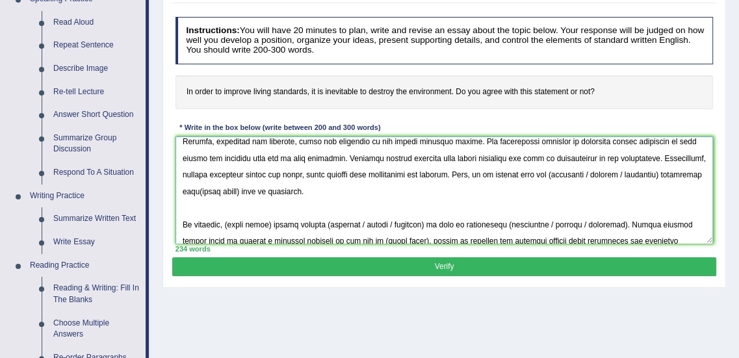
scroll to position [180, 0]
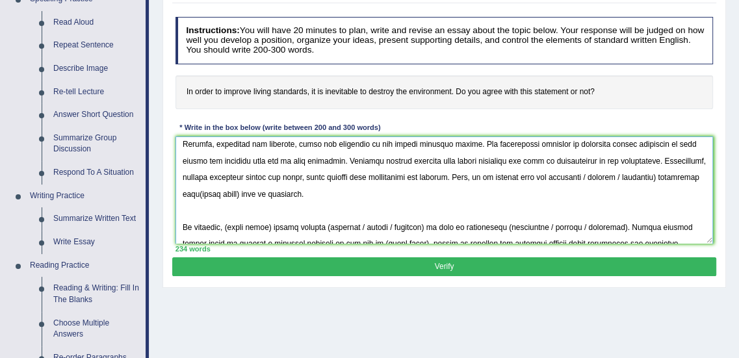
click at [276, 179] on textarea at bounding box center [445, 190] width 538 height 107
paste textarea "causes further consequences"
click at [228, 179] on textarea at bounding box center [445, 190] width 538 height 107
click at [391, 177] on textarea at bounding box center [445, 190] width 538 height 107
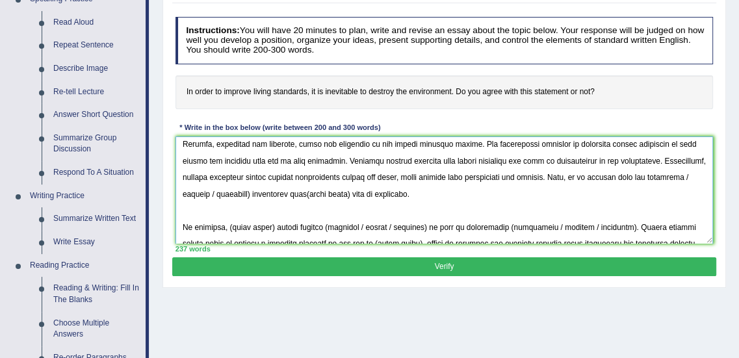
click at [446, 175] on textarea at bounding box center [445, 190] width 538 height 107
click at [568, 183] on textarea at bounding box center [445, 190] width 538 height 107
click at [677, 177] on textarea at bounding box center [445, 190] width 538 height 107
click at [686, 189] on textarea at bounding box center [445, 190] width 538 height 107
click at [648, 176] on textarea at bounding box center [445, 190] width 538 height 107
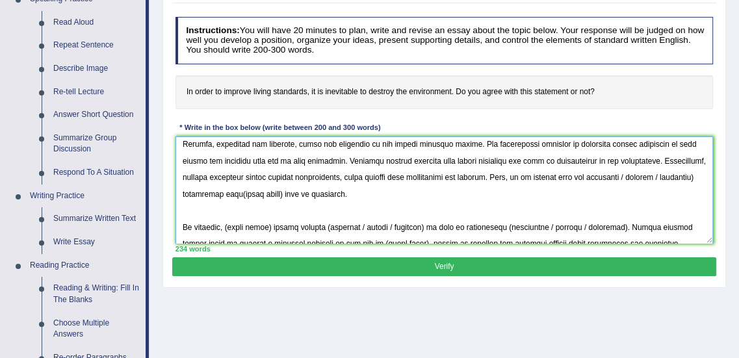
click at [648, 176] on textarea at bounding box center [445, 190] width 538 height 107
drag, startPoint x: 241, startPoint y: 194, endPoint x: 194, endPoint y: 193, distance: 46.8
click at [194, 193] on textarea at bounding box center [445, 190] width 538 height 107
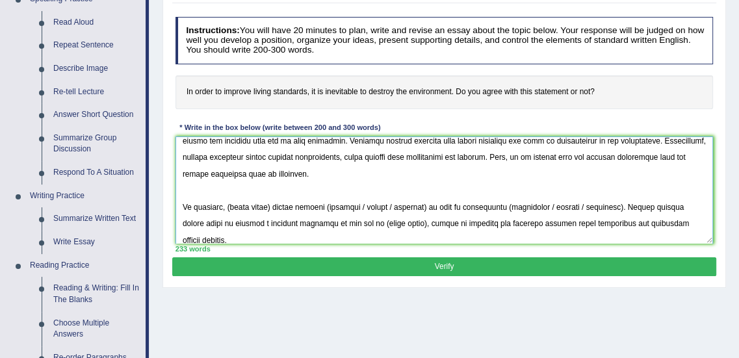
scroll to position [204, 0]
click at [231, 175] on textarea at bounding box center [445, 190] width 538 height 107
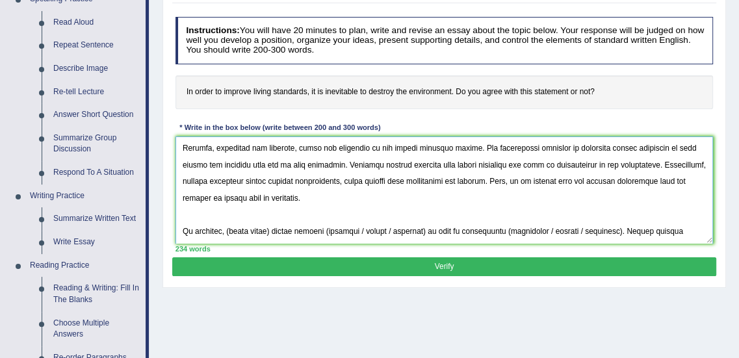
scroll to position [174, 0]
click at [200, 198] on textarea at bounding box center [445, 190] width 538 height 107
click at [406, 213] on textarea at bounding box center [445, 190] width 538 height 107
click at [239, 196] on textarea at bounding box center [445, 190] width 538 height 107
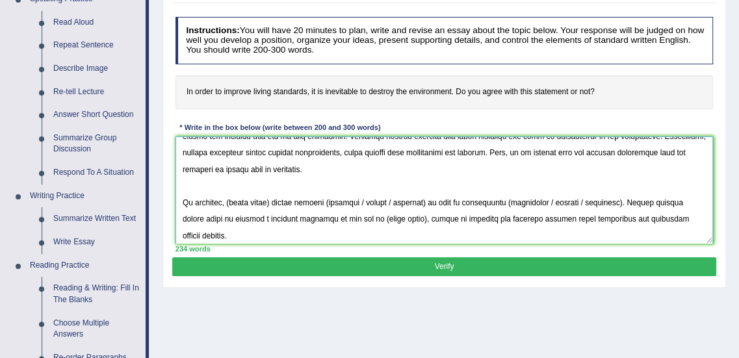
scroll to position [214, 0]
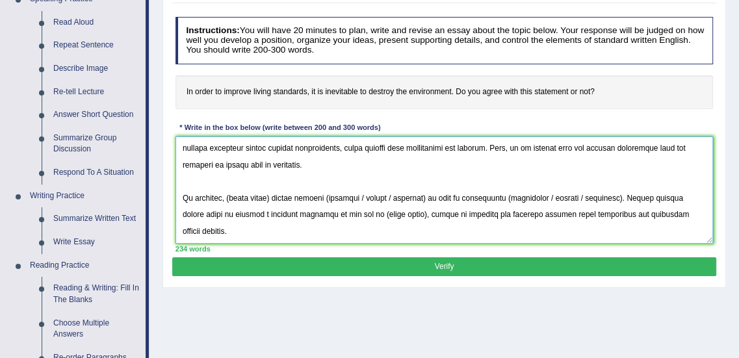
drag, startPoint x: 230, startPoint y: 200, endPoint x: 271, endPoint y: 199, distance: 41.6
click at [271, 199] on textarea at bounding box center [445, 190] width 538 height 107
click at [343, 199] on textarea at bounding box center [445, 190] width 538 height 107
drag, startPoint x: 365, startPoint y: 200, endPoint x: 436, endPoint y: 197, distance: 70.3
click at [436, 197] on textarea at bounding box center [445, 190] width 538 height 107
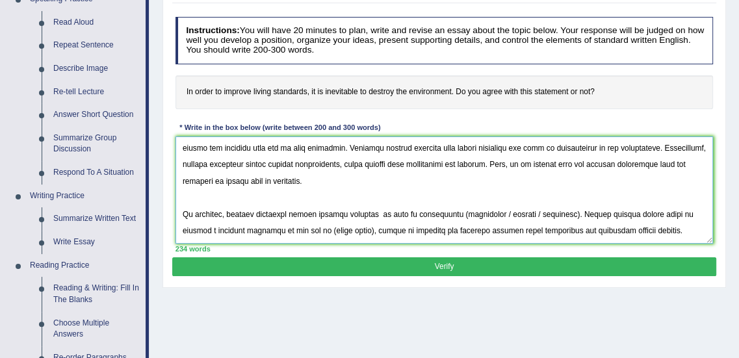
scroll to position [195, 0]
click at [441, 212] on textarea at bounding box center [445, 190] width 538 height 107
drag, startPoint x: 248, startPoint y: 231, endPoint x: 207, endPoint y: 231, distance: 41.6
click at [207, 231] on textarea at bounding box center [445, 190] width 538 height 107
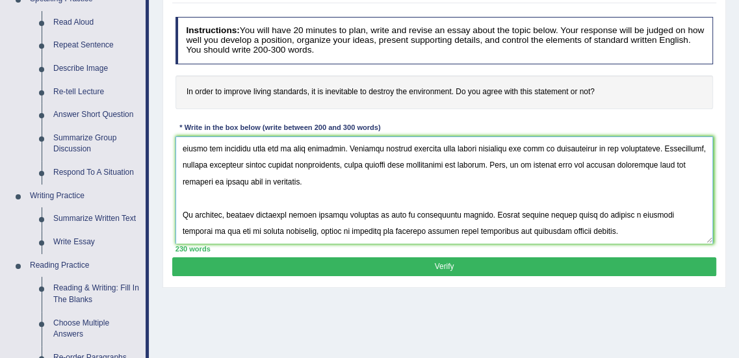
scroll to position [155, 0]
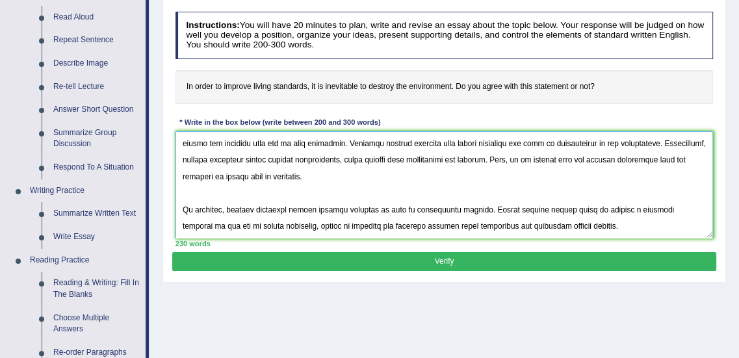
type textarea "The increasing influence of improving living standards on our lives has ignited…"
click at [522, 257] on button "Verify" at bounding box center [444, 261] width 544 height 19
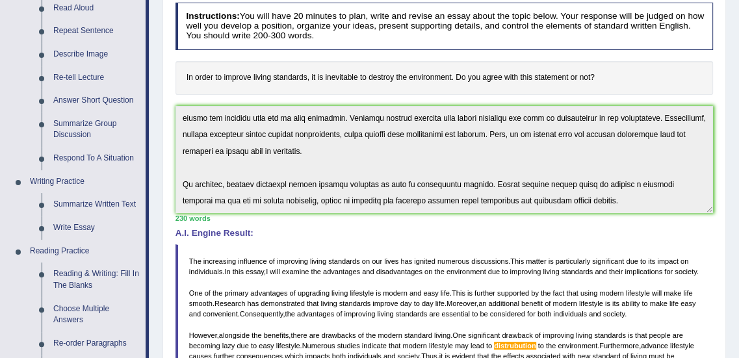
scroll to position [428, 0]
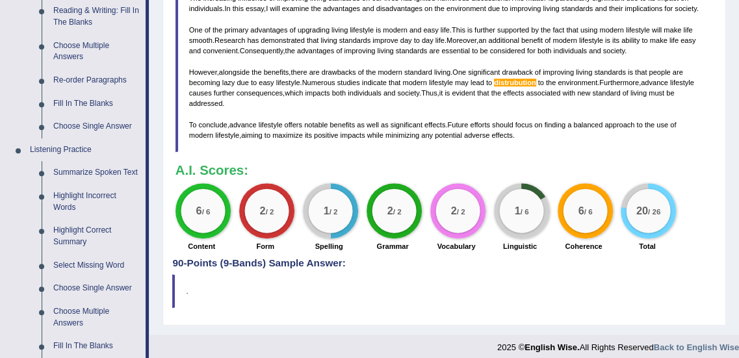
click at [516, 198] on div "1 / 6" at bounding box center [521, 210] width 55 height 55
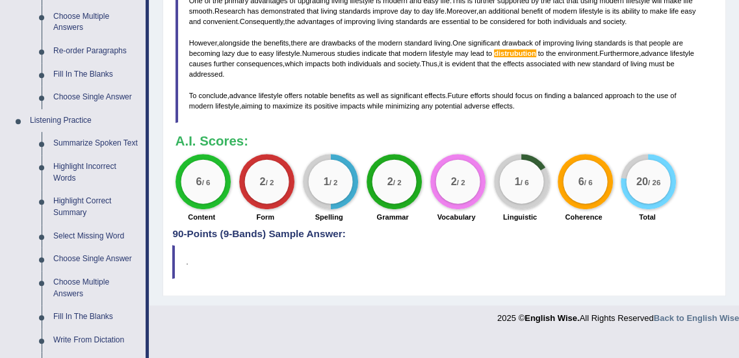
scroll to position [458, 0]
click at [520, 222] on label "Linguistic" at bounding box center [520, 216] width 34 height 10
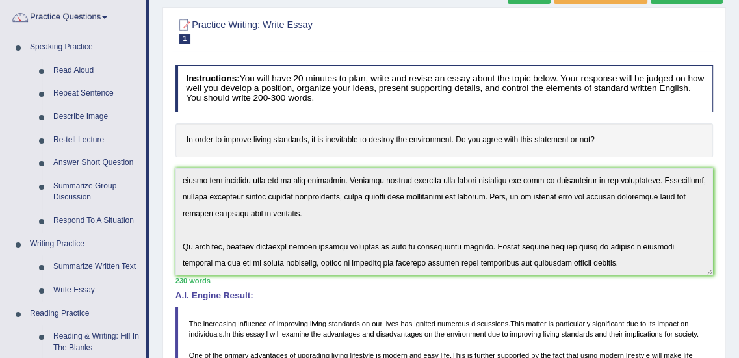
scroll to position [0, 0]
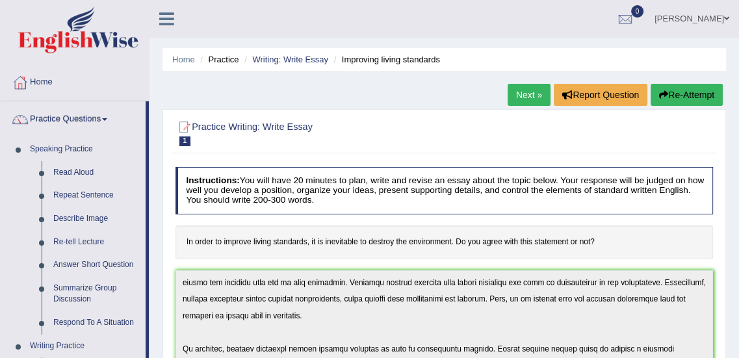
click at [231, 59] on li "Practice" at bounding box center [218, 59] width 42 height 12
